Goal: Information Seeking & Learning: Learn about a topic

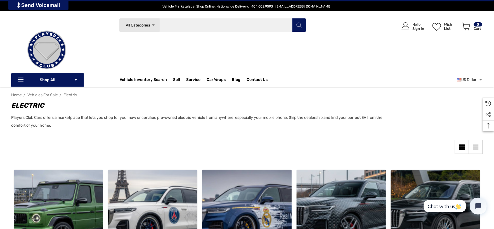
click at [188, 27] on input "Search" at bounding box center [212, 25] width 187 height 14
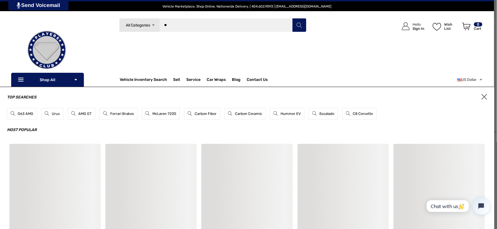
type input "**"
click at [292, 18] on button "Search" at bounding box center [299, 25] width 14 height 14
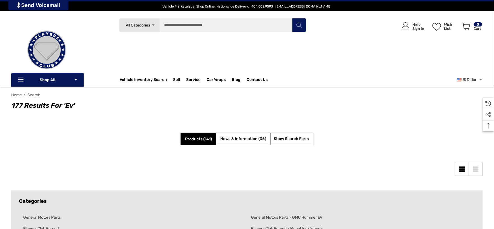
click at [240, 141] on span "News & Information (36)" at bounding box center [243, 139] width 46 height 5
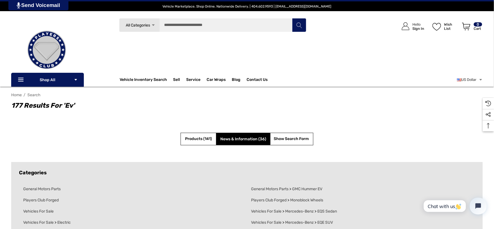
click at [240, 141] on span "News & Information (36)" at bounding box center [243, 139] width 46 height 5
click at [194, 24] on input "Search" at bounding box center [212, 25] width 187 height 14
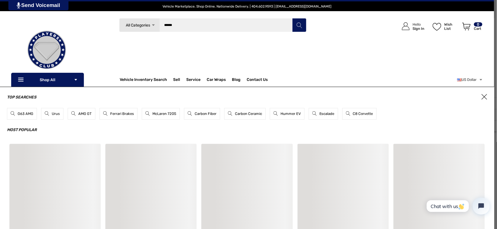
type input "******"
click at [292, 18] on button "Search" at bounding box center [299, 25] width 14 height 14
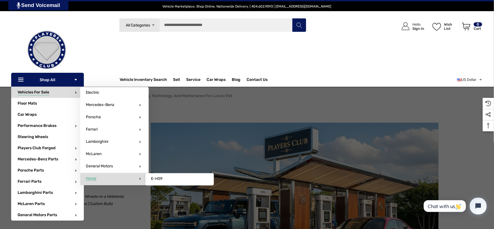
click at [91, 179] on span "Honqi" at bounding box center [91, 178] width 10 height 5
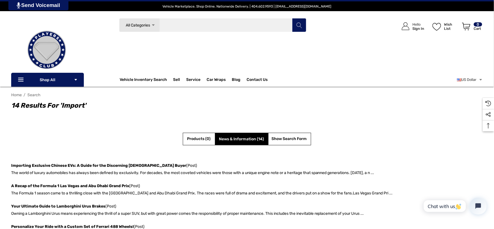
click at [184, 21] on input "Search" at bounding box center [212, 25] width 187 height 14
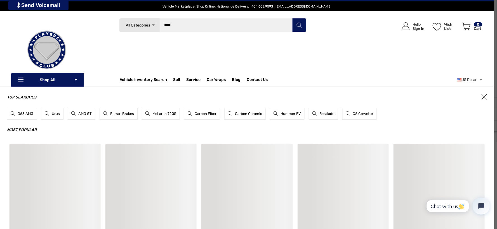
type input "*****"
click at [292, 18] on button "Search" at bounding box center [299, 25] width 14 height 14
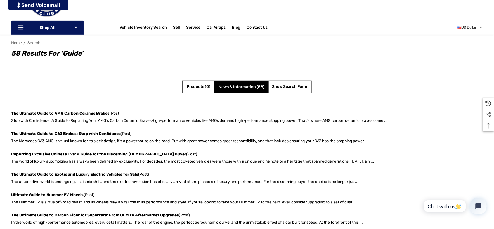
scroll to position [62, 0]
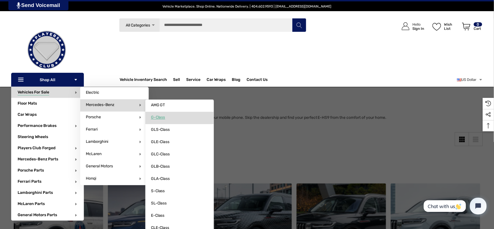
click at [155, 115] on span "G-Class" at bounding box center [158, 117] width 14 height 5
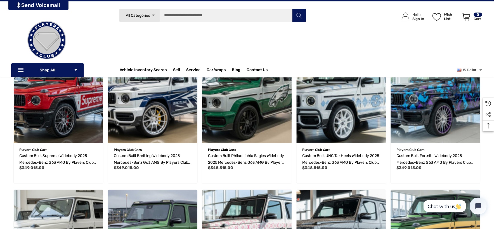
scroll to position [31, 0]
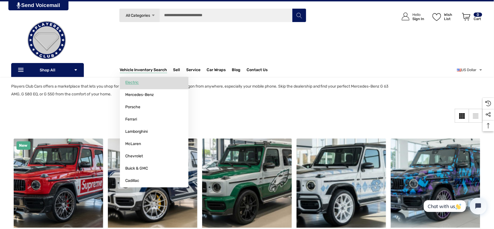
click at [137, 82] on span "Electric" at bounding box center [131, 82] width 13 height 5
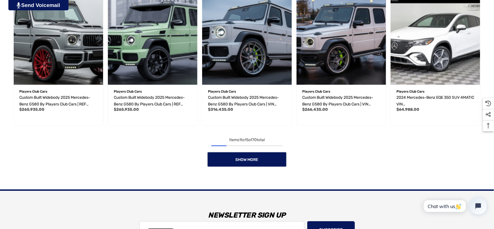
scroll to position [466, 0]
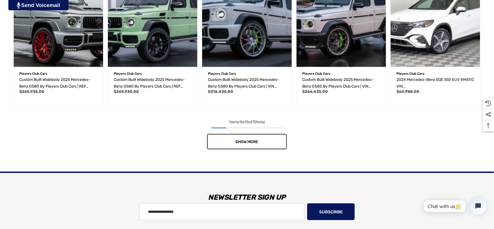
click at [234, 139] on link "Show More" at bounding box center [247, 141] width 80 height 15
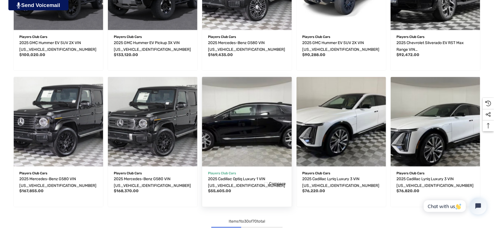
scroll to position [838, 0]
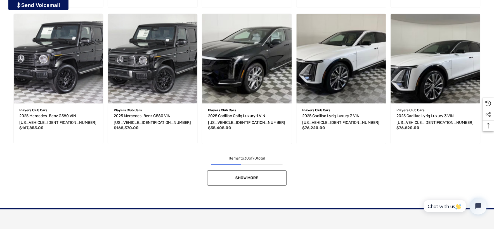
click at [228, 175] on link "Show More" at bounding box center [247, 178] width 80 height 15
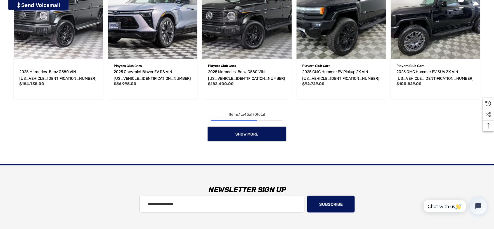
scroll to position [1304, 0]
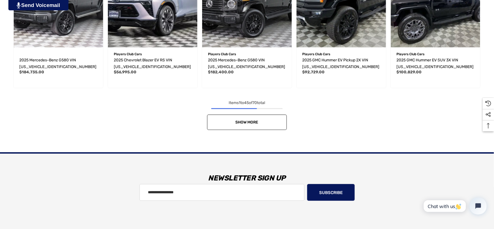
click at [214, 119] on link "Show More" at bounding box center [247, 122] width 80 height 15
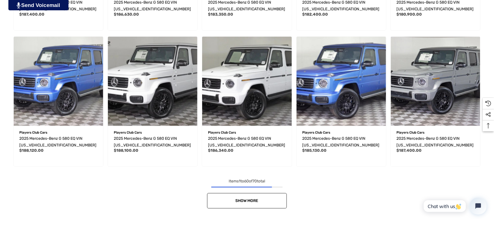
scroll to position [1645, 0]
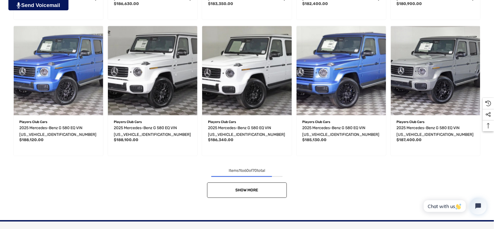
click at [224, 184] on link "Show More" at bounding box center [247, 190] width 80 height 15
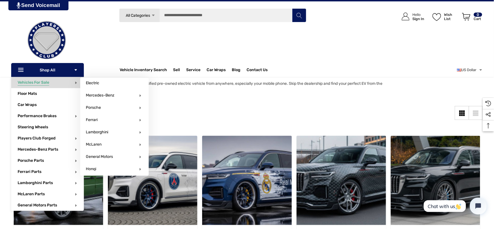
scroll to position [0, 0]
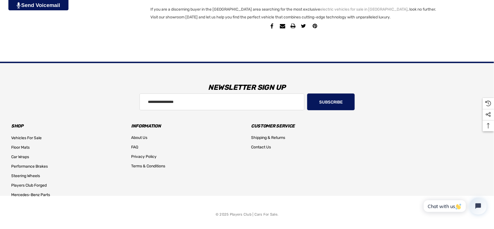
scroll to position [1086, 0]
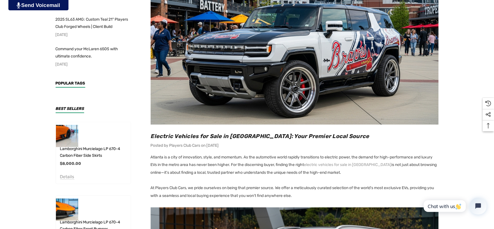
scroll to position [248, 0]
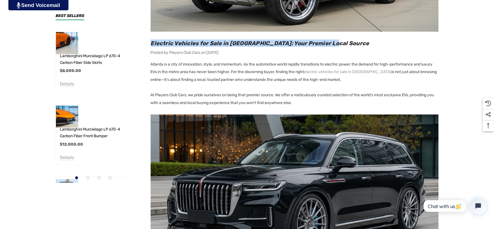
click at [339, 42] on h2 "Electric Vehicles for Sale in [GEOGRAPHIC_DATA]: Your Premier Local Source" at bounding box center [295, 43] width 288 height 7
copy span "Electric Vehicles for Sale in [GEOGRAPHIC_DATA]: Your Premier Local Source"
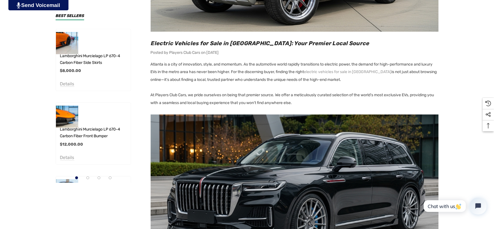
click at [245, 72] on p "Atlanta is a city of innovation, style, and momentum. As the automotive world r…" at bounding box center [295, 72] width 288 height 23
click at [355, 79] on p "Atlanta is a city of innovation, style, and momentum. As the automotive world r…" at bounding box center [295, 72] width 288 height 23
copy p "For the discerning buyer, finding the right electric vehicles for sale in [GEOG…"
